Goal: Task Accomplishment & Management: Manage account settings

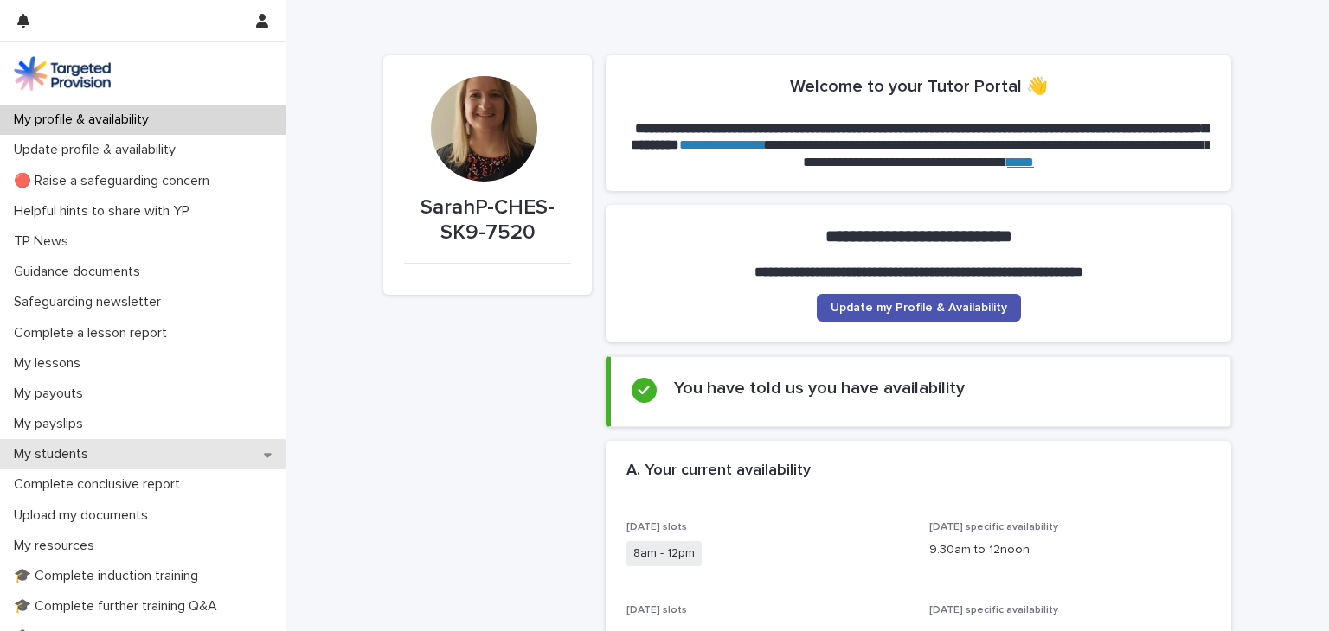
click at [52, 451] on p "My students" at bounding box center [54, 454] width 95 height 16
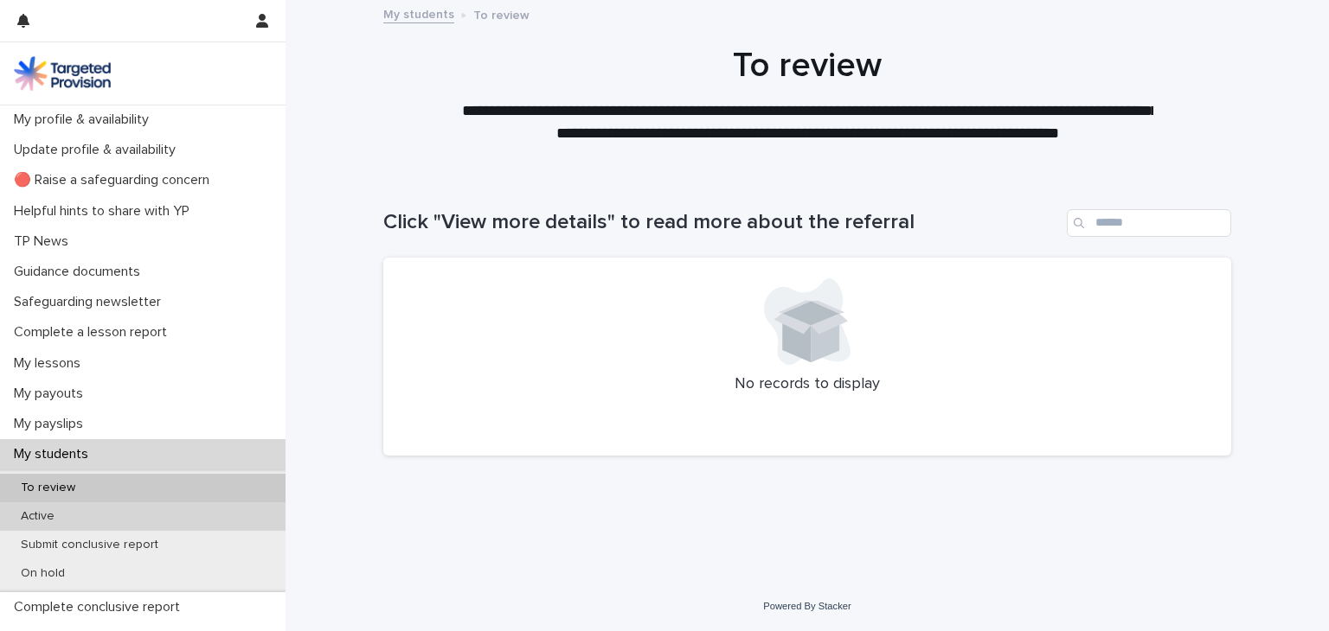
click at [46, 510] on p "Active" at bounding box center [37, 516] width 61 height 15
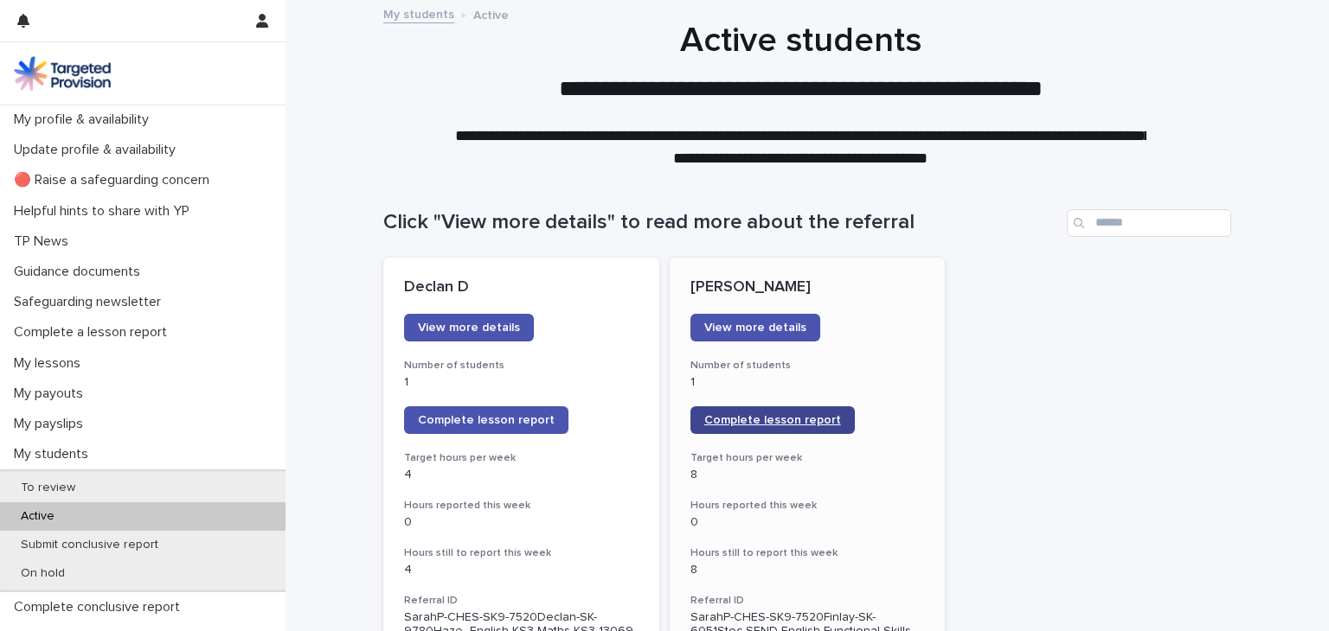
click at [729, 416] on span "Complete lesson report" at bounding box center [772, 420] width 137 height 12
click at [733, 418] on span "Complete lesson report" at bounding box center [772, 420] width 137 height 12
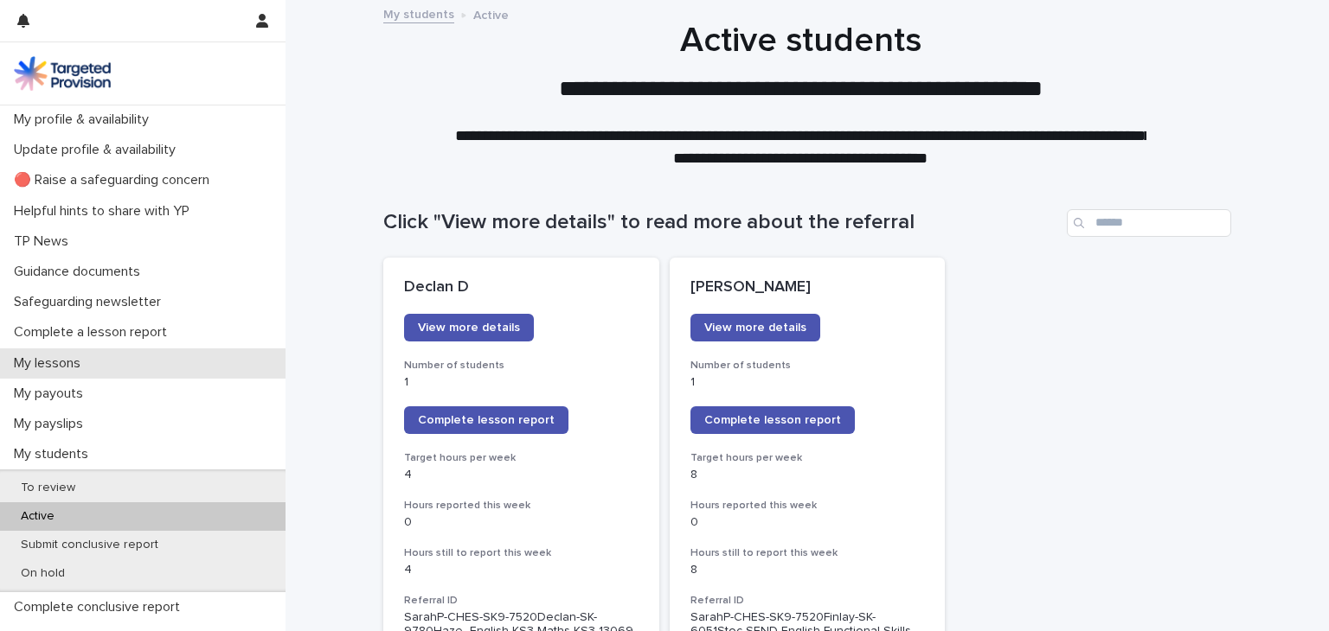
click at [42, 360] on p "My lessons" at bounding box center [50, 364] width 87 height 16
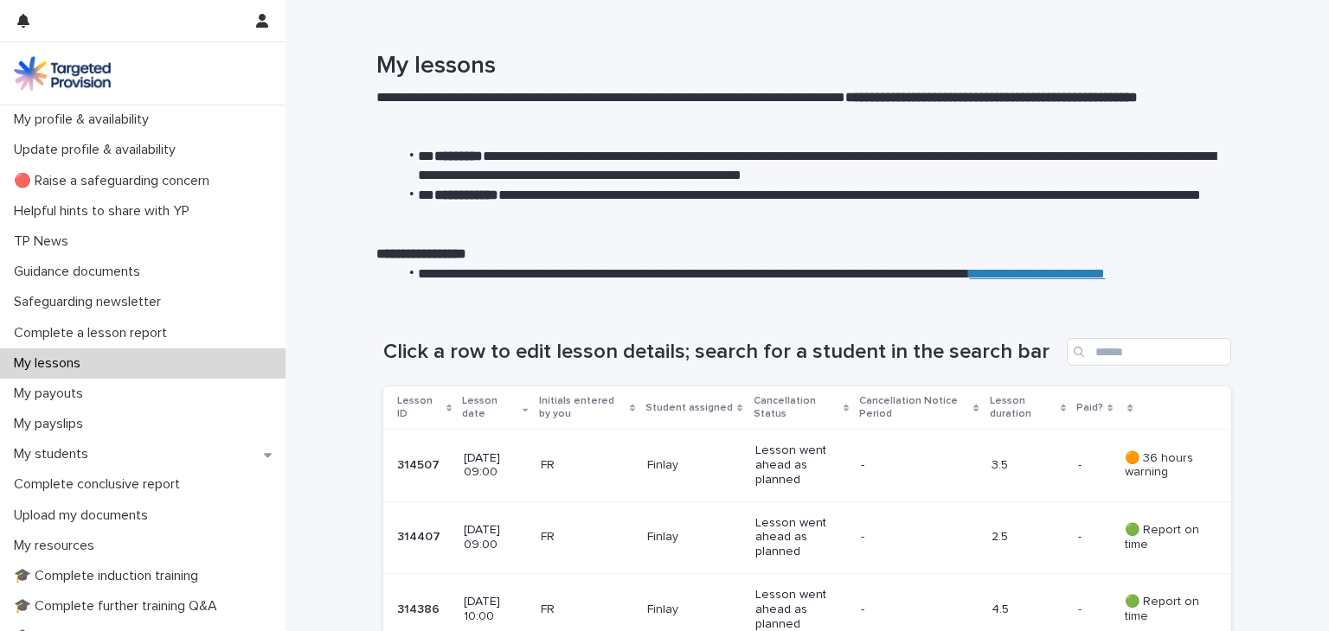
click at [592, 461] on p "FR" at bounding box center [587, 465] width 93 height 15
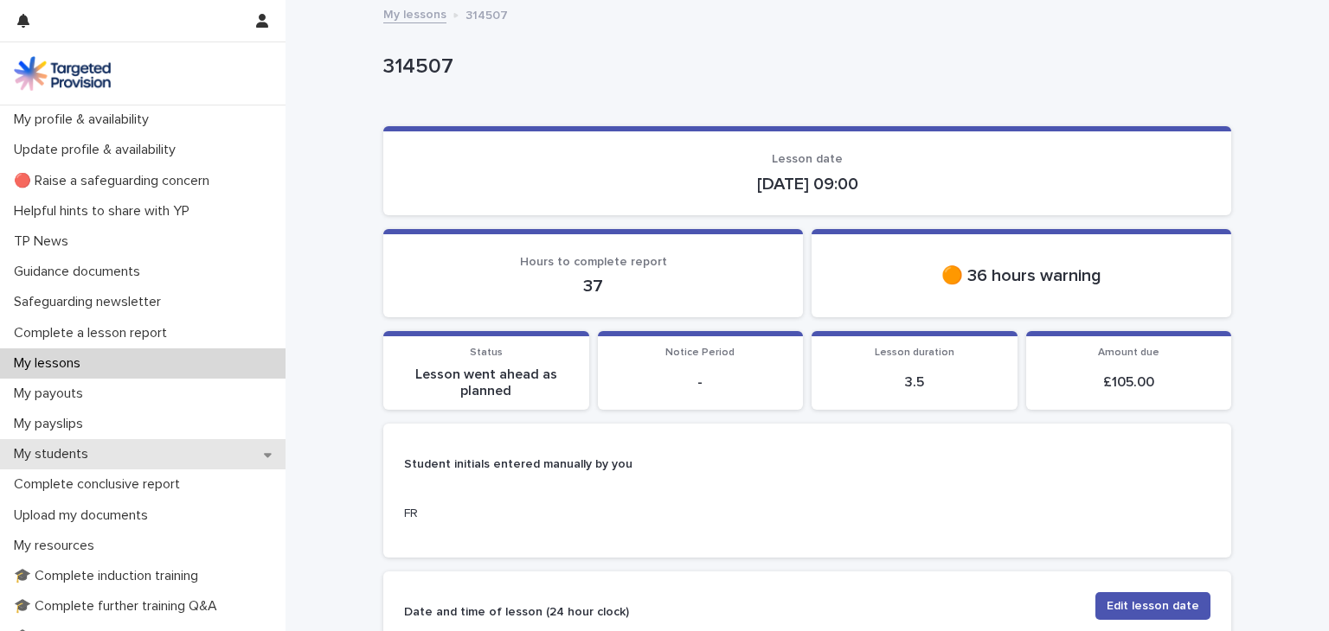
click at [76, 450] on p "My students" at bounding box center [54, 454] width 95 height 16
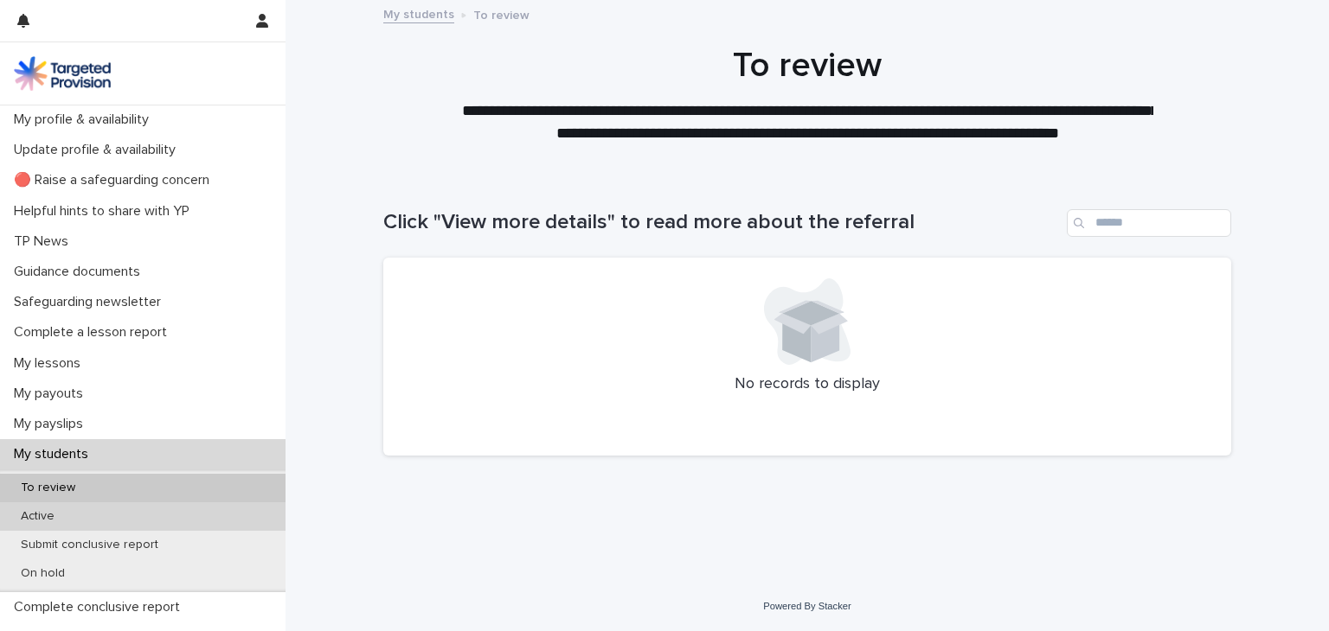
click at [93, 512] on div "Active" at bounding box center [142, 517] width 285 height 29
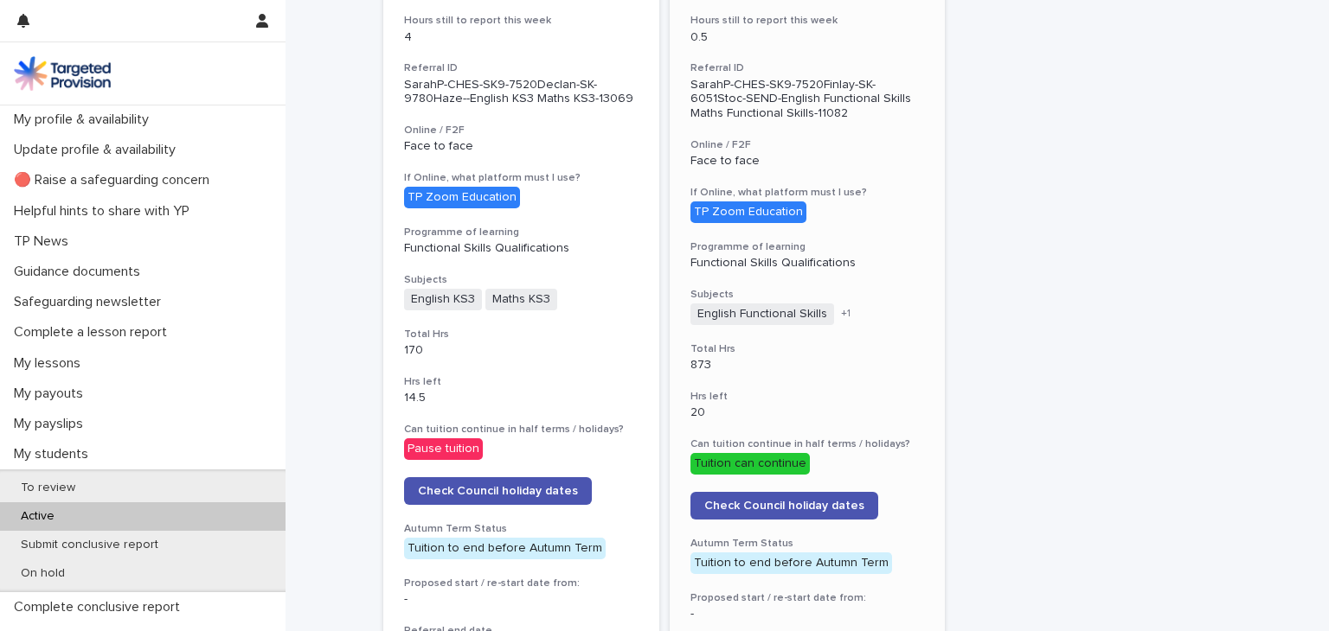
scroll to position [535, 0]
